Goal: Task Accomplishment & Management: Complete application form

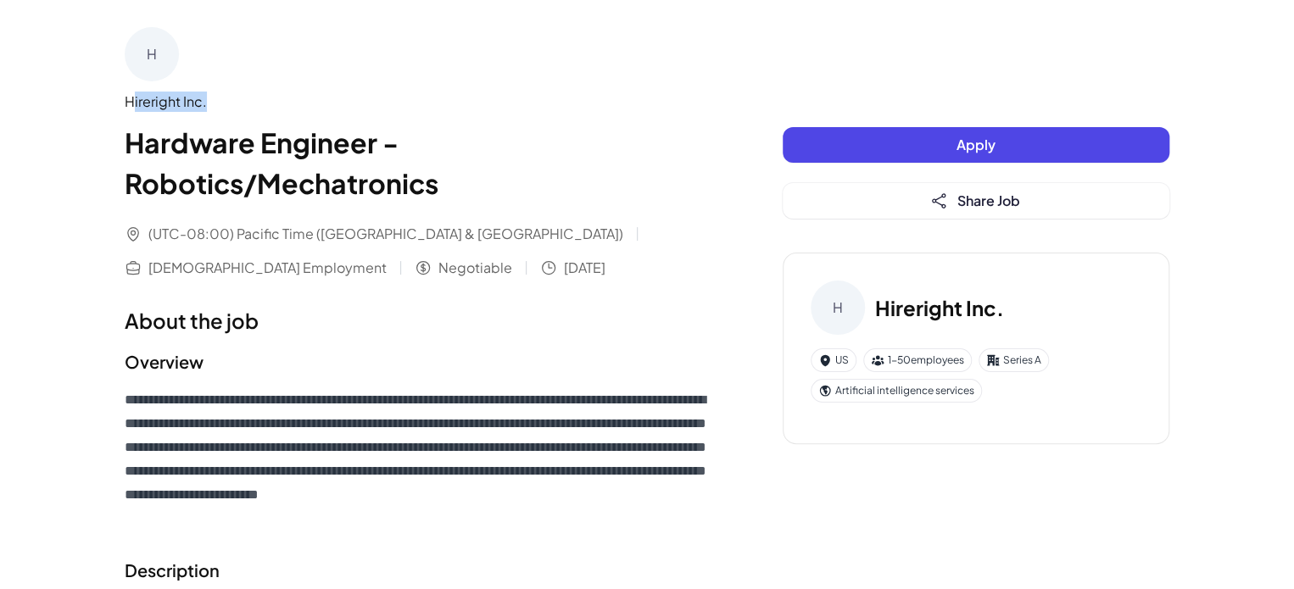
drag, startPoint x: 156, startPoint y: 101, endPoint x: 287, endPoint y: 114, distance: 132.1
click at [280, 113] on div "Hireright Inc. Hardware Engineer - Robotics/Mechatronics" at bounding box center [420, 148] width 590 height 112
click at [371, 265] on div "(UTC-08:00) Pacific Time ([GEOGRAPHIC_DATA] & [GEOGRAPHIC_DATA]) [DEMOGRAPHIC_D…" at bounding box center [420, 251] width 590 height 54
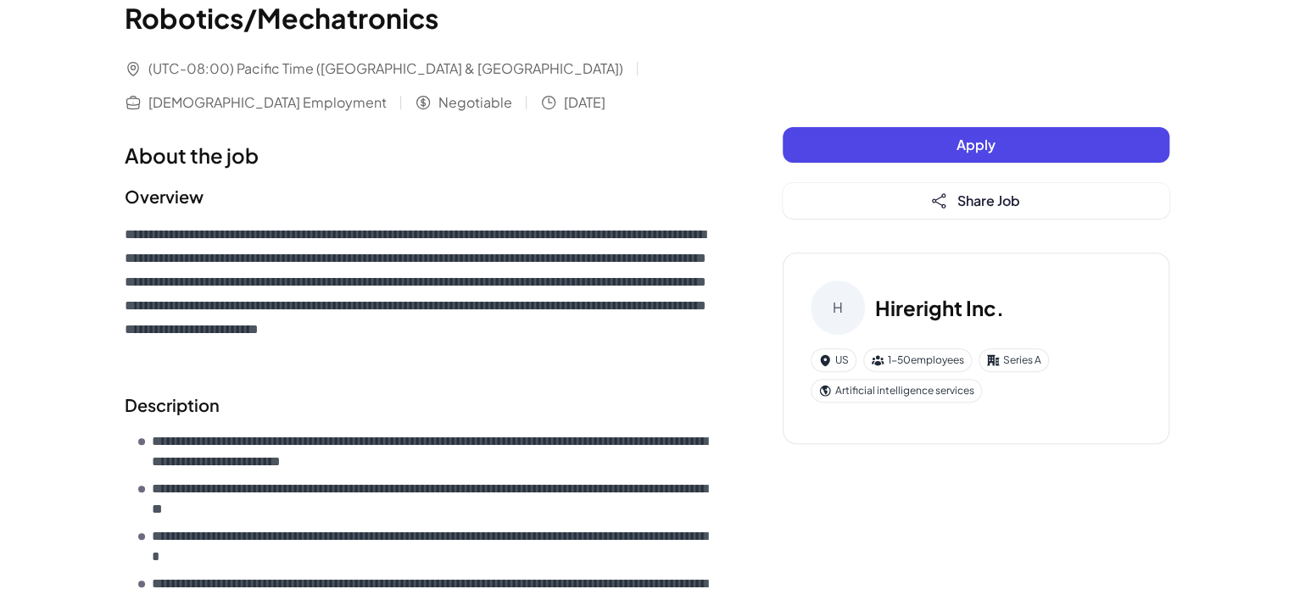
scroll to position [170, 0]
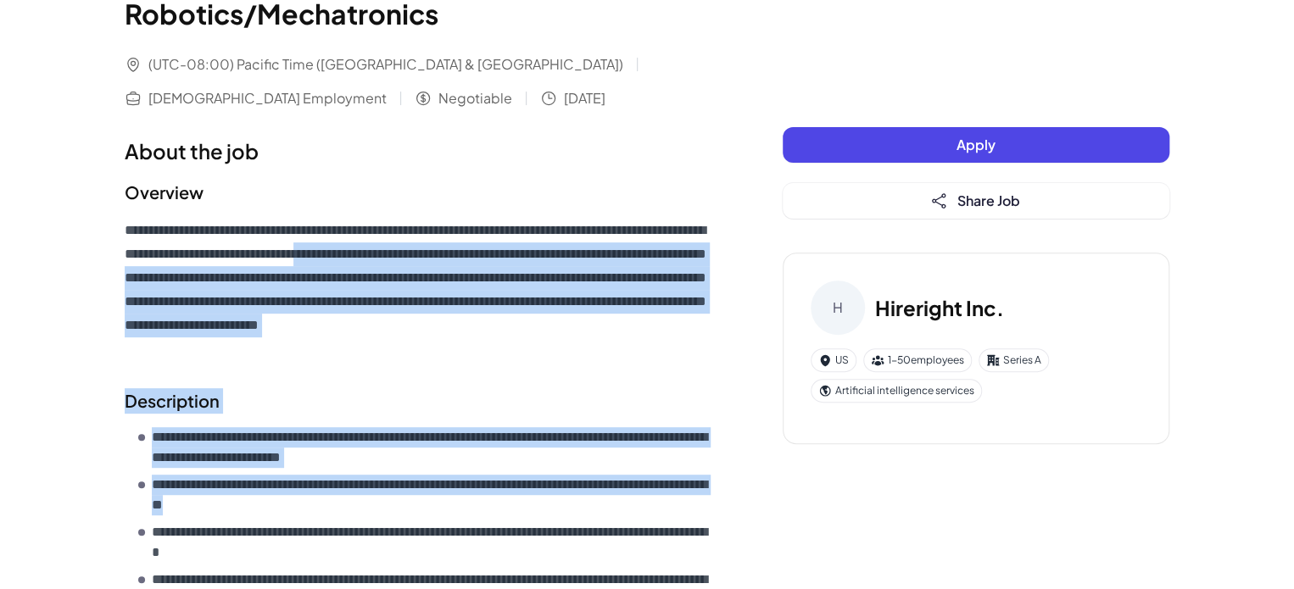
drag, startPoint x: 510, startPoint y: 263, endPoint x: 679, endPoint y: 511, distance: 300.8
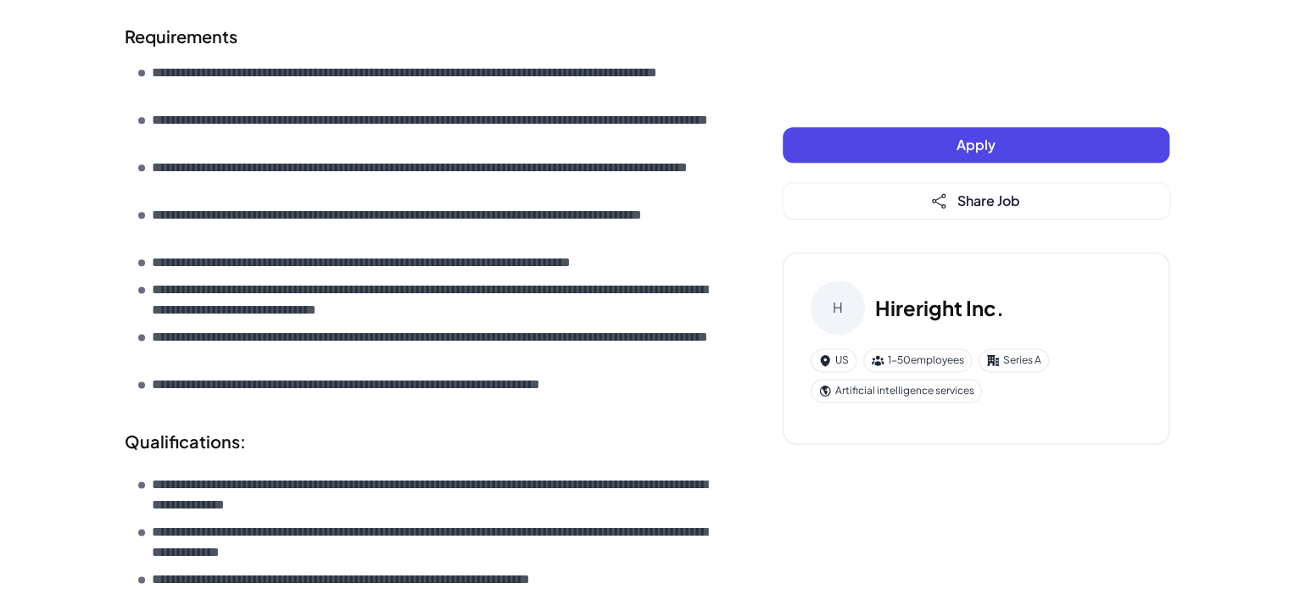
scroll to position [0, 0]
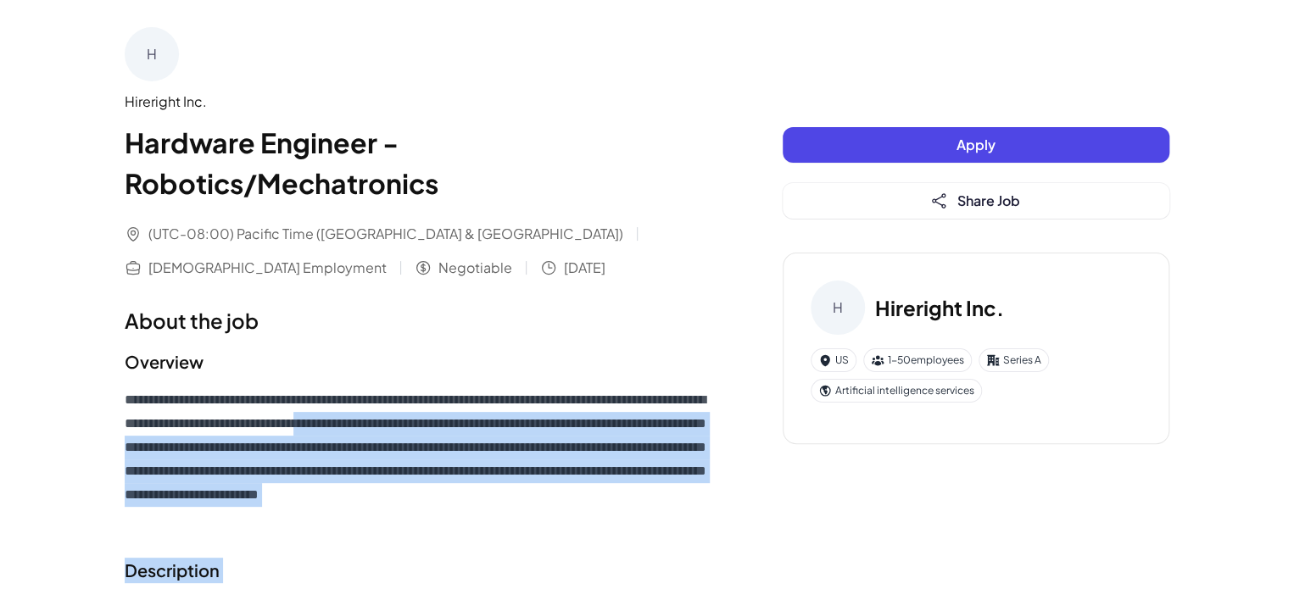
click at [1024, 140] on button "Apply" at bounding box center [976, 145] width 387 height 36
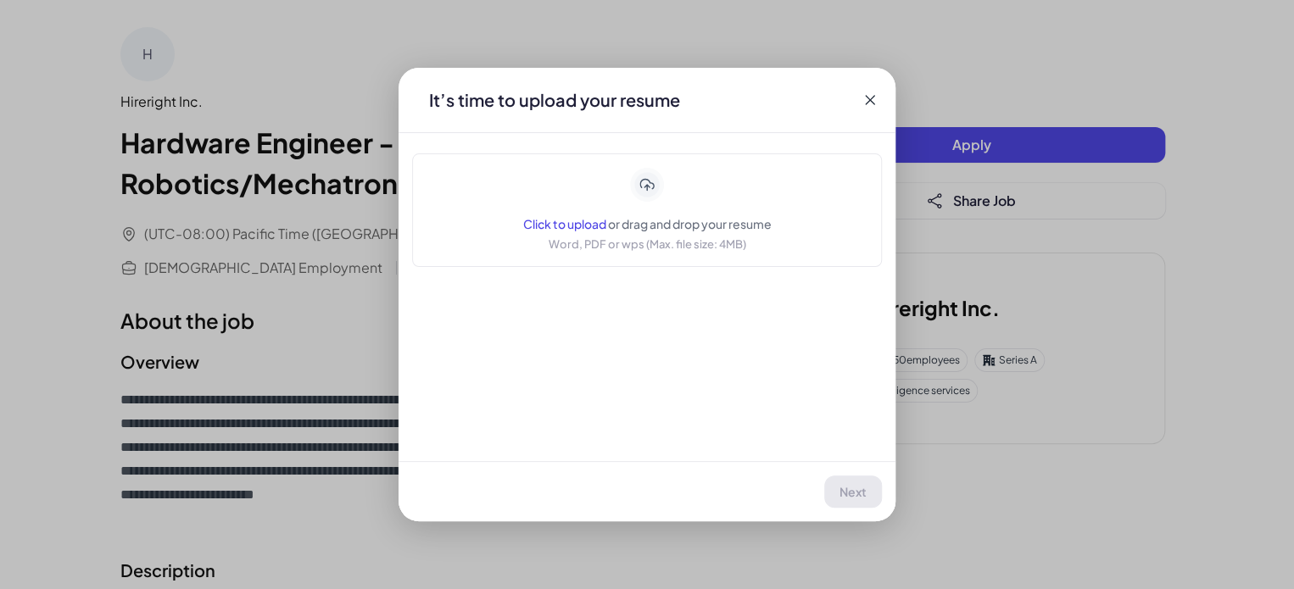
click at [555, 225] on span "Click to upload" at bounding box center [564, 223] width 83 height 15
click at [157, 277] on div "Application Hireright Inc. | Hardware Engineer - Robotics/Mechatronics It’s tim…" at bounding box center [647, 294] width 1294 height 589
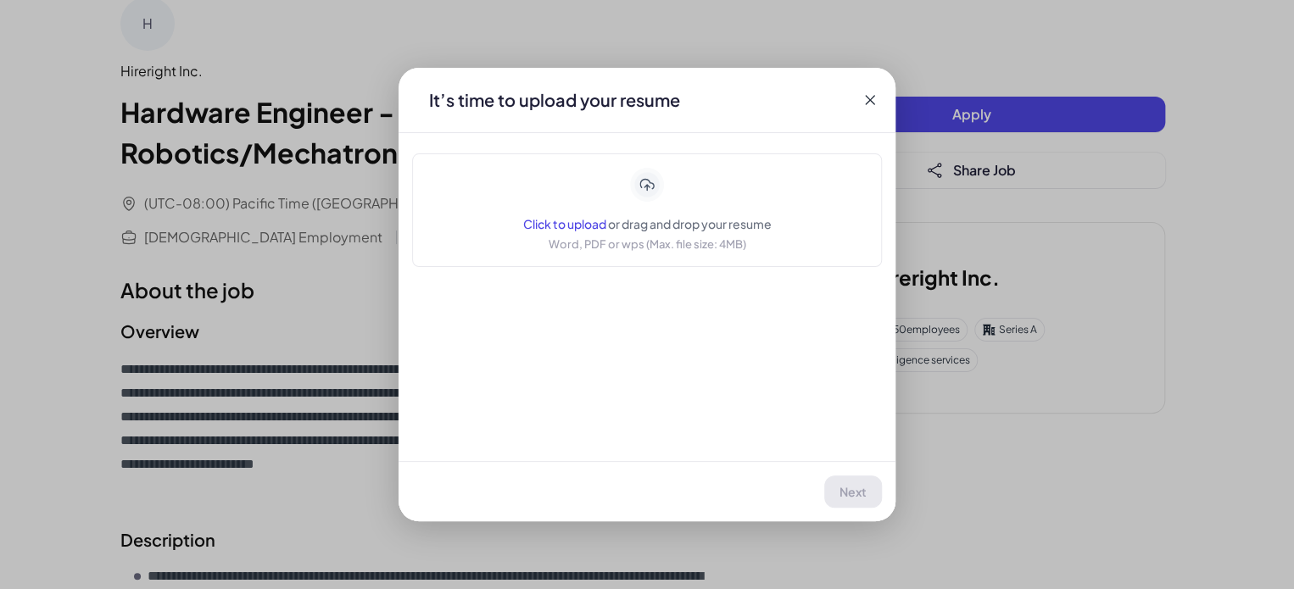
scroll to position [85, 0]
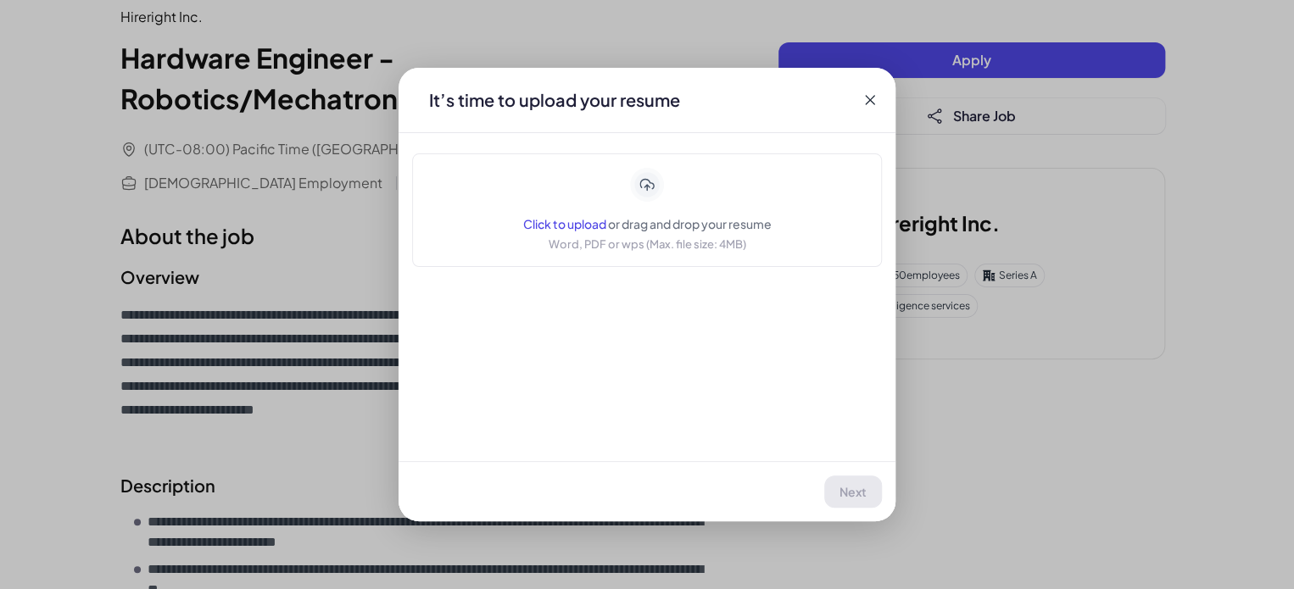
click at [868, 98] on icon at bounding box center [869, 99] width 9 height 9
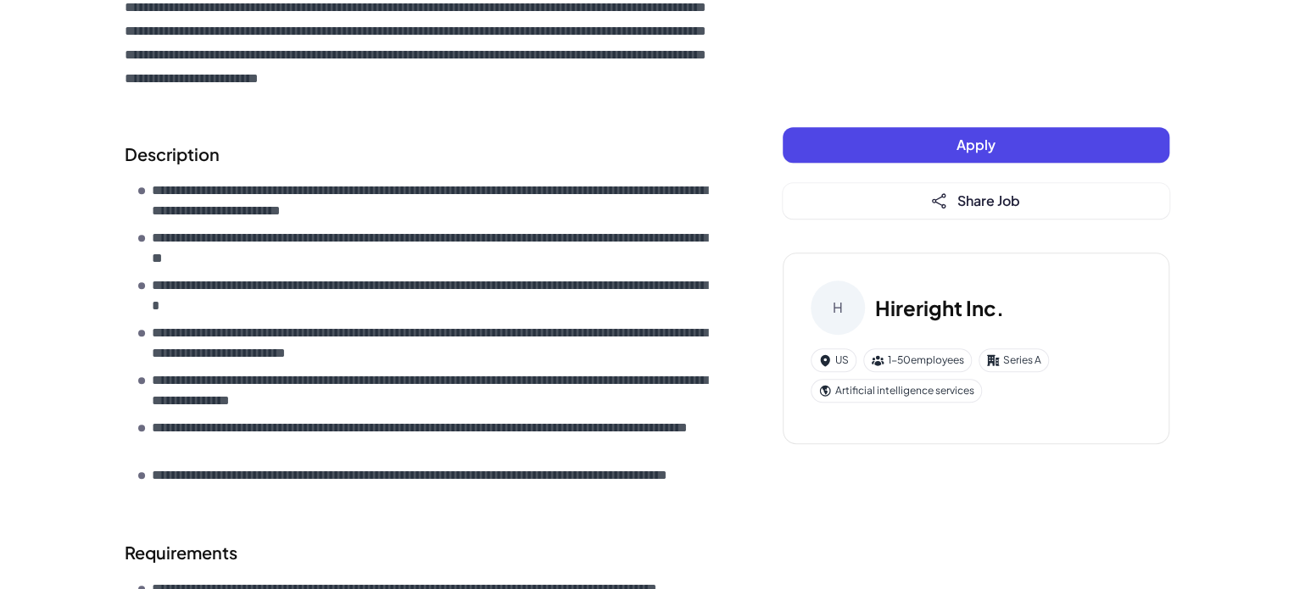
scroll to position [424, 0]
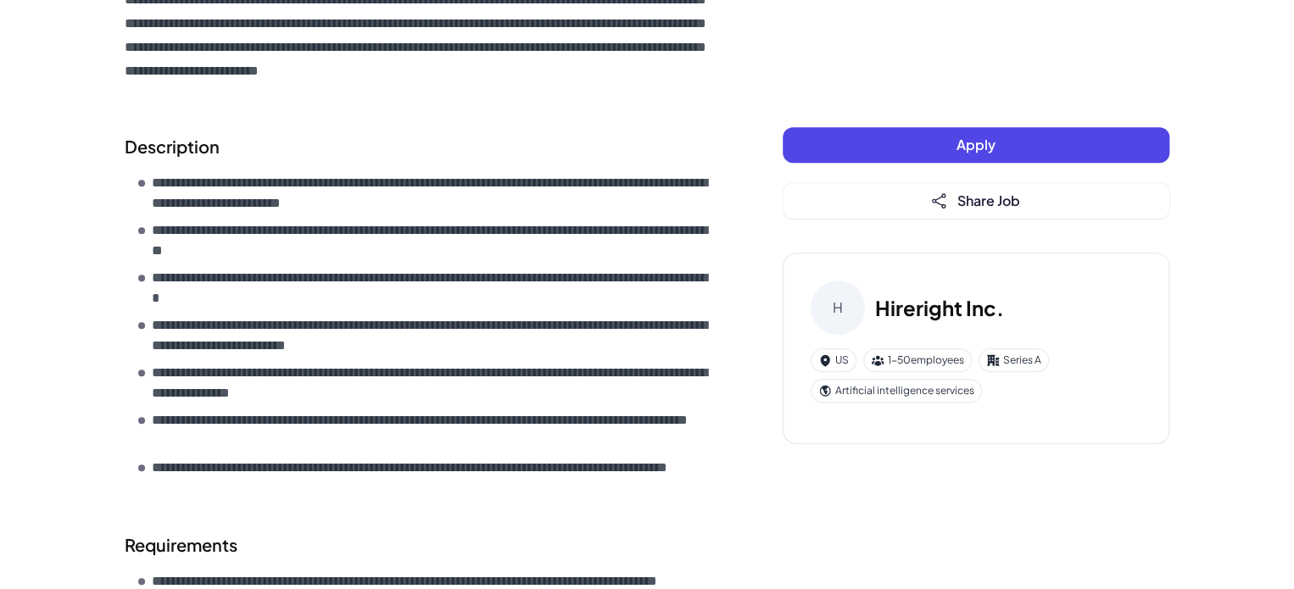
click at [1018, 147] on button "Apply" at bounding box center [976, 145] width 387 height 36
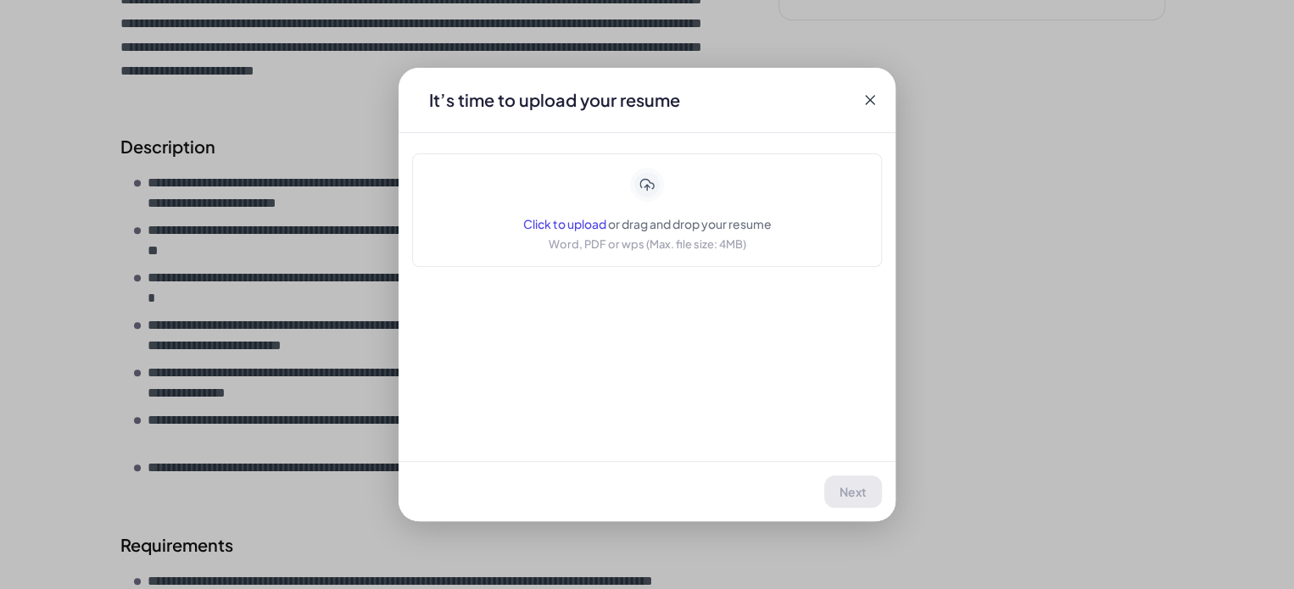
click at [540, 209] on div "Click to upload or drag and drop your resume Word, PDF or wps (Max. file size: …" at bounding box center [647, 210] width 248 height 85
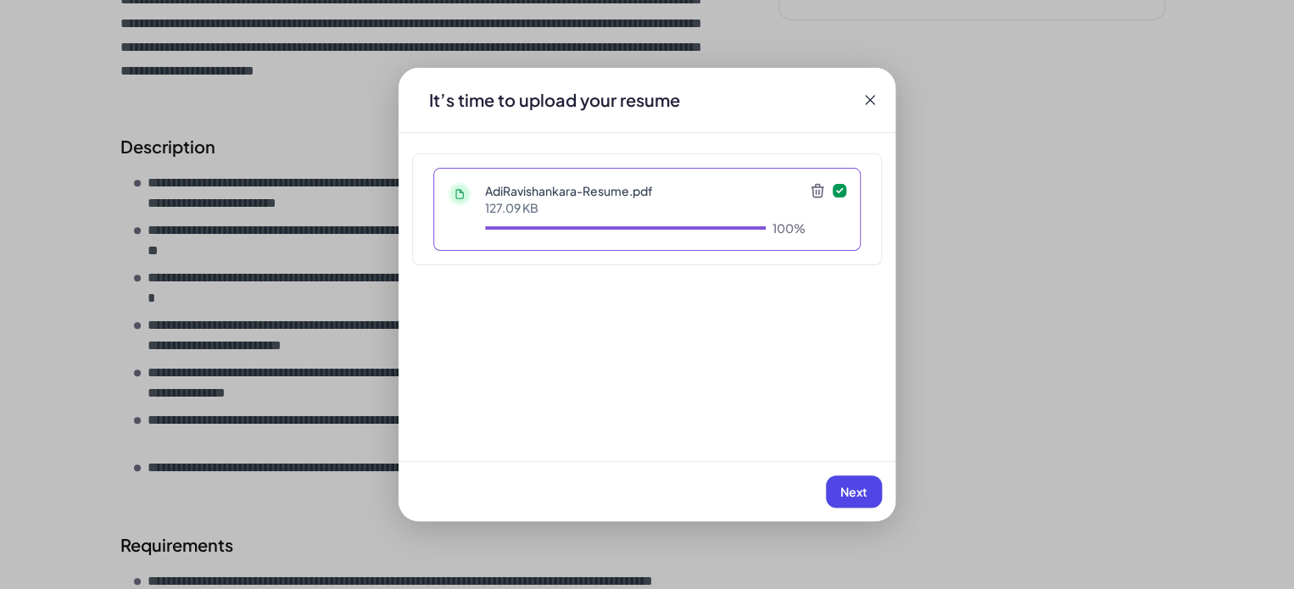
click at [849, 499] on button "Next" at bounding box center [854, 492] width 56 height 32
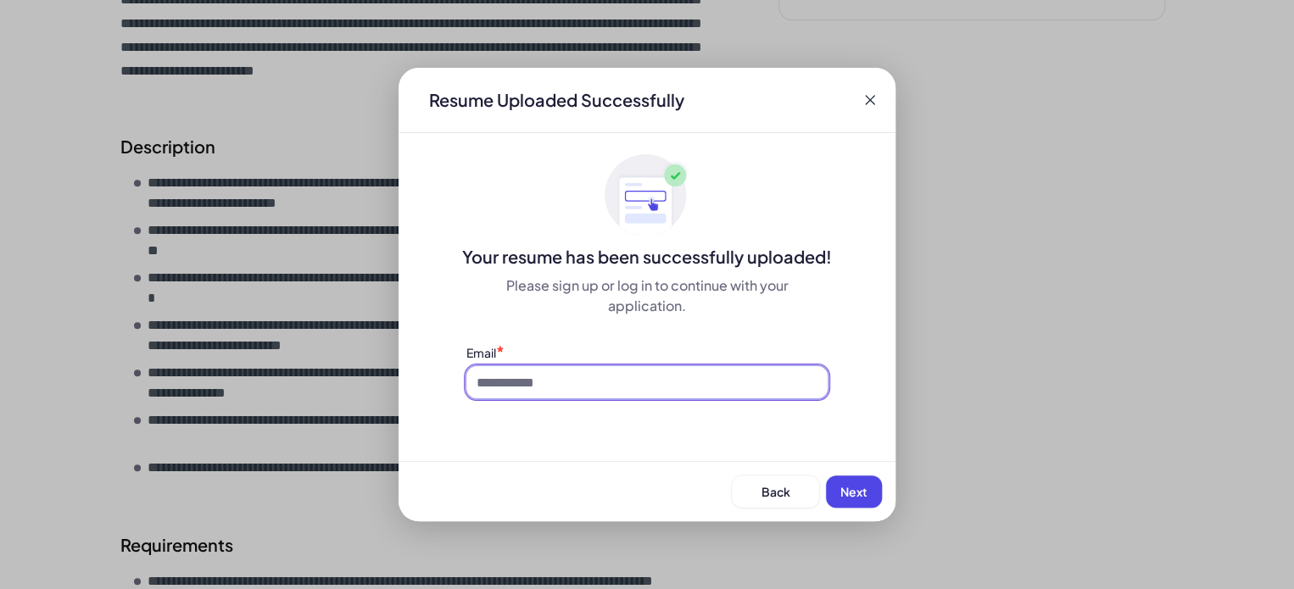
click at [629, 384] on input at bounding box center [646, 382] width 361 height 32
type input "**********"
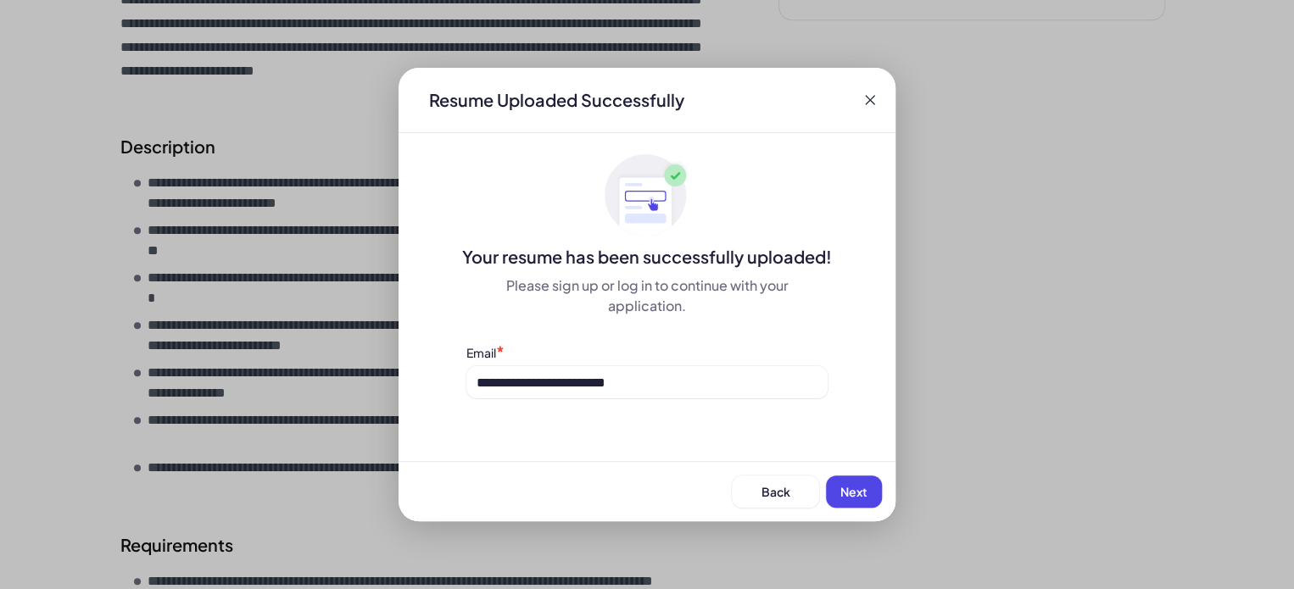
click at [847, 487] on span "Next" at bounding box center [853, 491] width 27 height 15
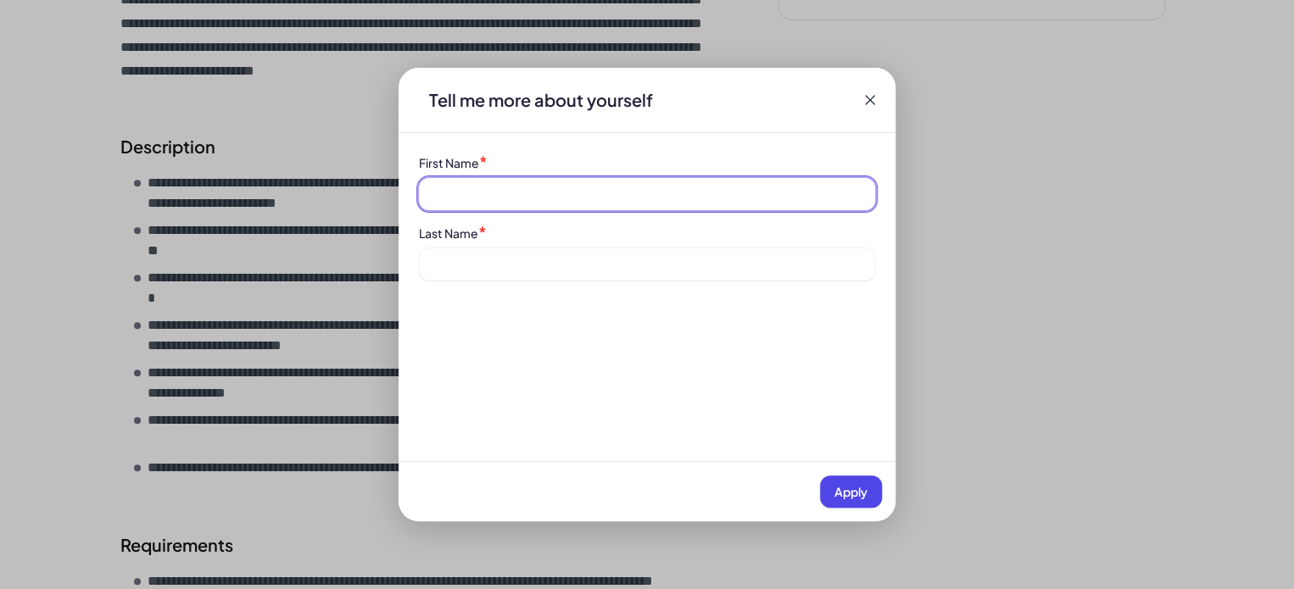
click at [600, 182] on input at bounding box center [647, 194] width 456 height 32
type input "***"
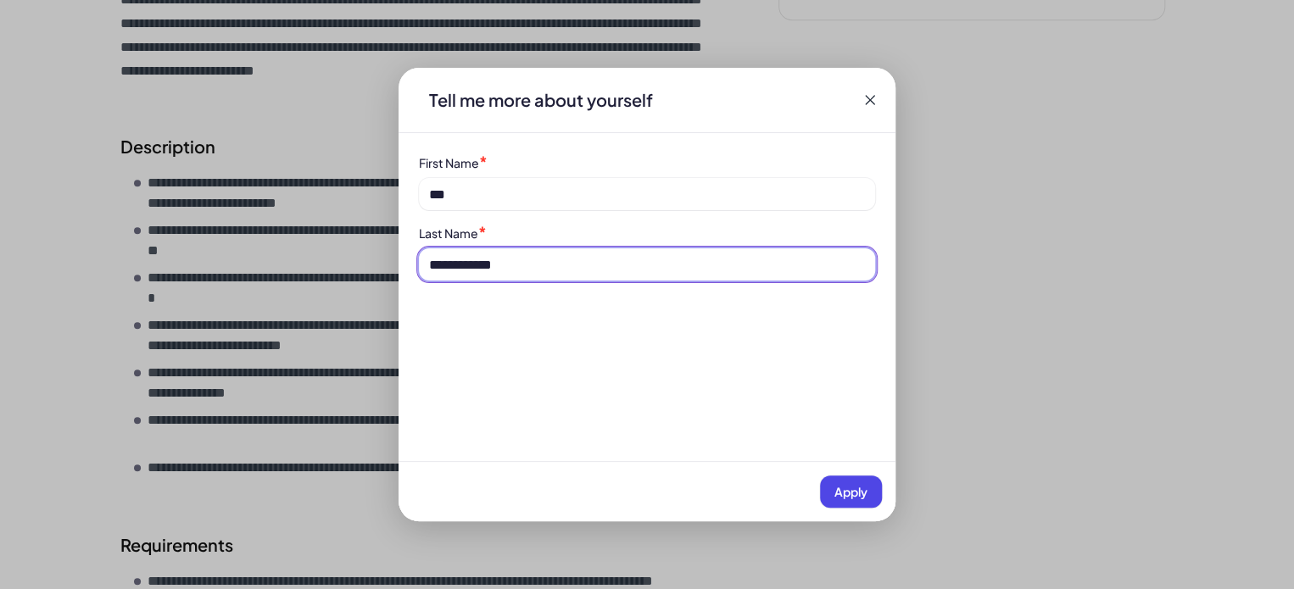
type input "**********"
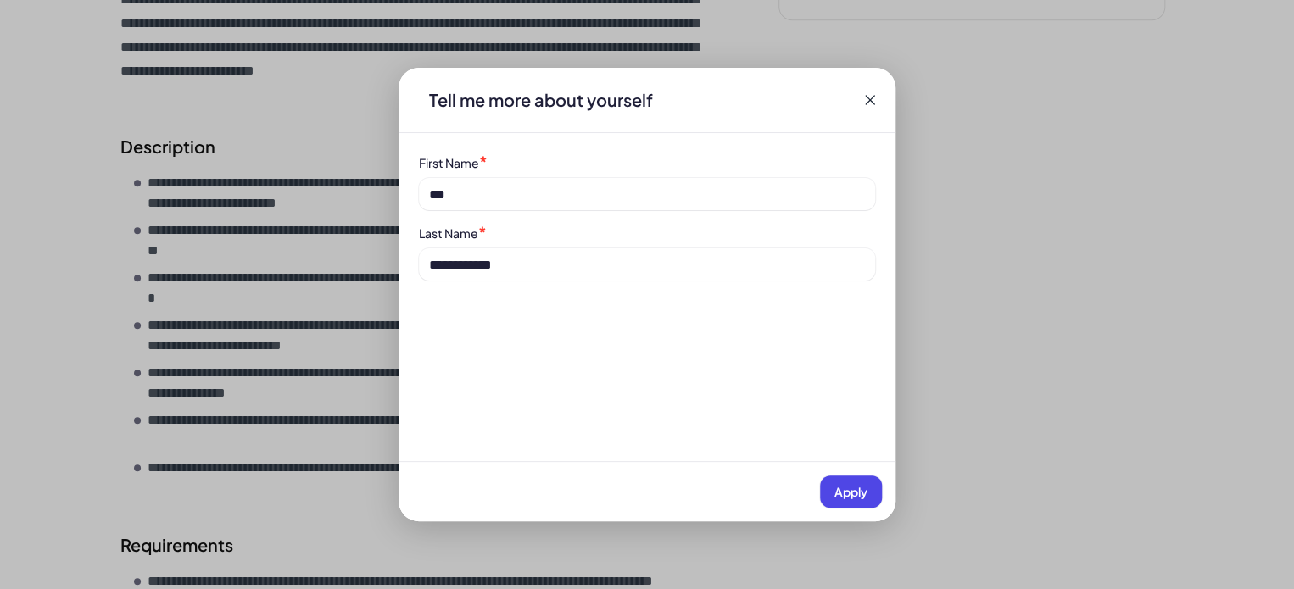
click at [846, 503] on button "Apply" at bounding box center [851, 492] width 62 height 32
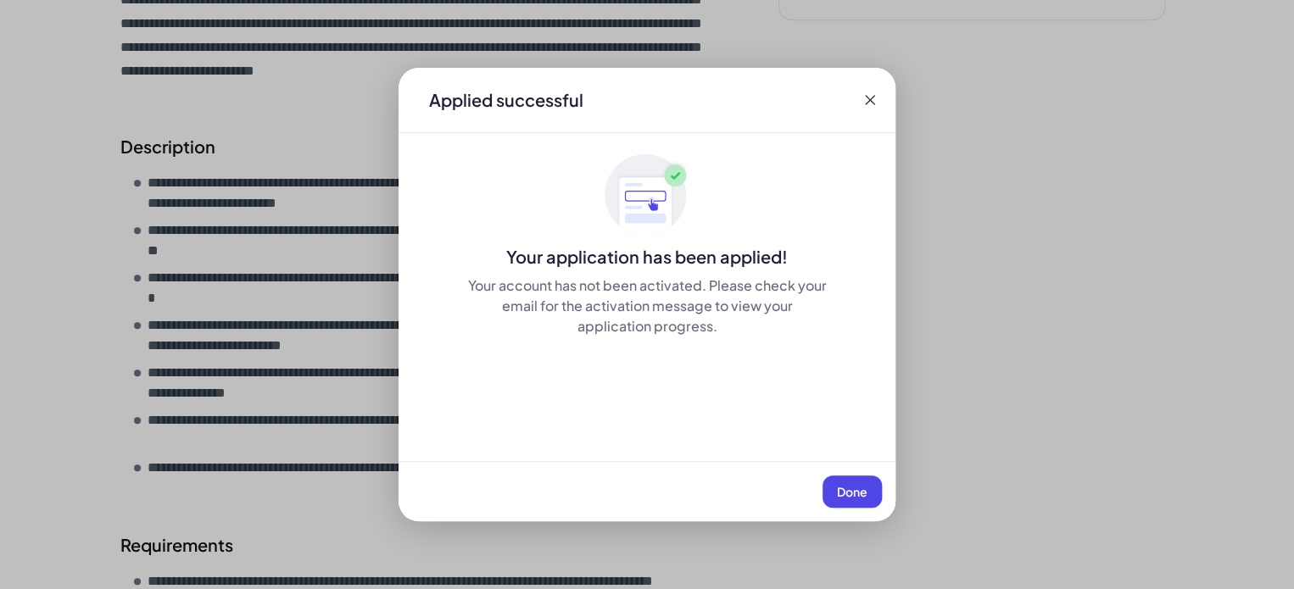
click at [852, 510] on div "Done" at bounding box center [647, 491] width 497 height 60
click at [858, 502] on button "Done" at bounding box center [852, 492] width 59 height 32
